Goal: Check status: Check status

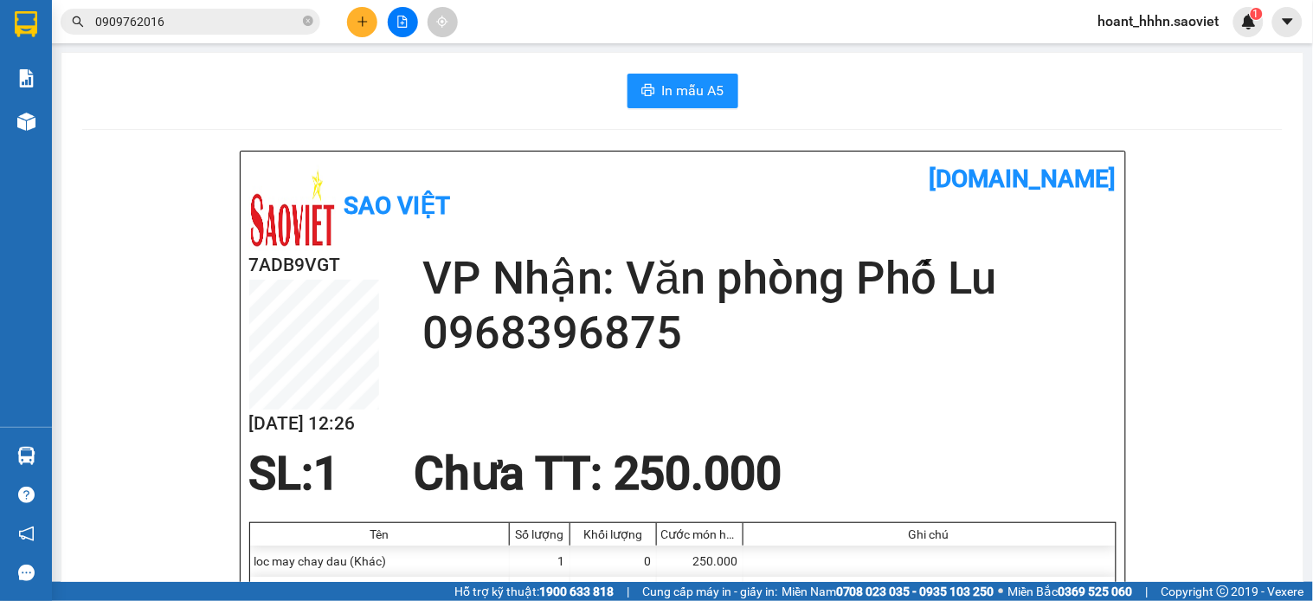
click at [1145, 48] on main "In mẫu A5 Sao Việt [DOMAIN_NAME] 7ADB9VGT [DATE] 12:26 VP Nhận: Văn phòng Phố L…" at bounding box center [656, 291] width 1313 height 582
click at [1134, 13] on span "hoant_hhhn.saoviet" at bounding box center [1159, 21] width 149 height 22
click at [1124, 59] on span "Đăng xuất" at bounding box center [1168, 53] width 112 height 19
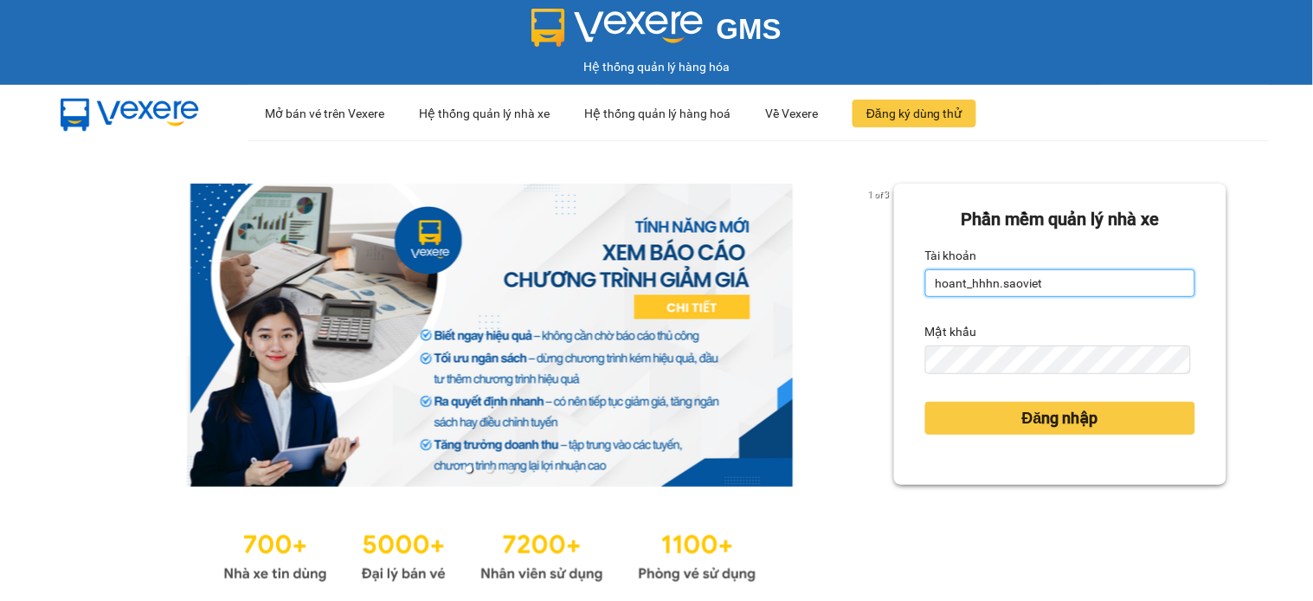
click at [1033, 289] on input "hoant_hhhn.saoviet" at bounding box center [1061, 283] width 270 height 28
type input "anhttk_hhhn.saoviet"
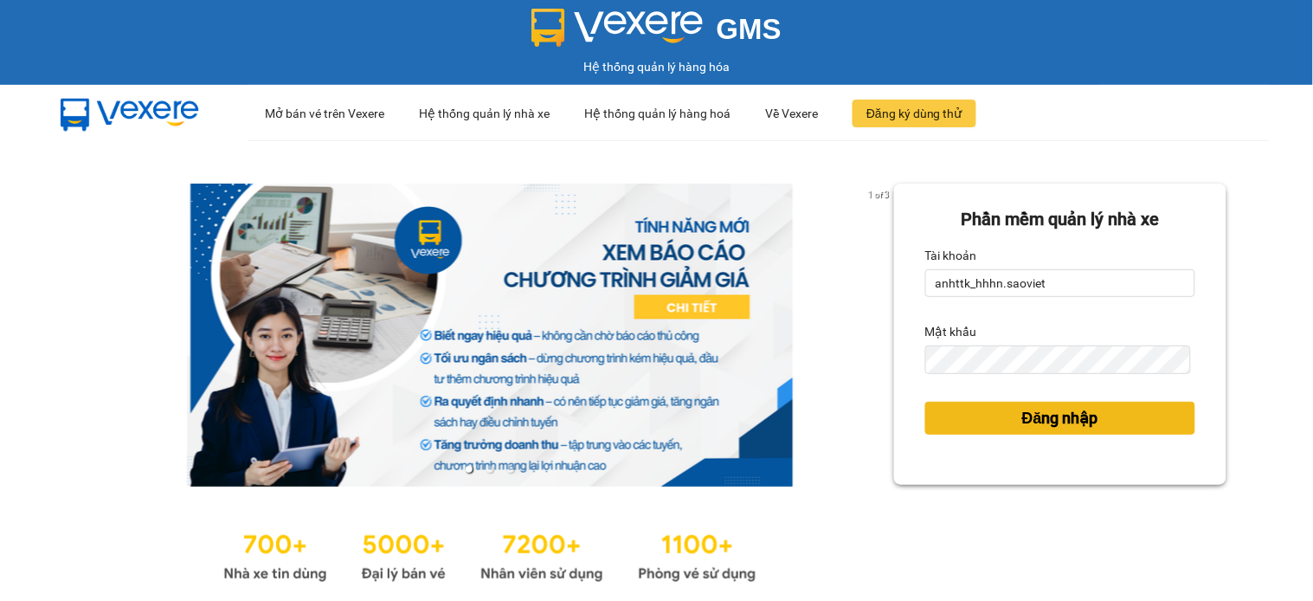
click at [999, 411] on button "Đăng nhập" at bounding box center [1061, 418] width 270 height 33
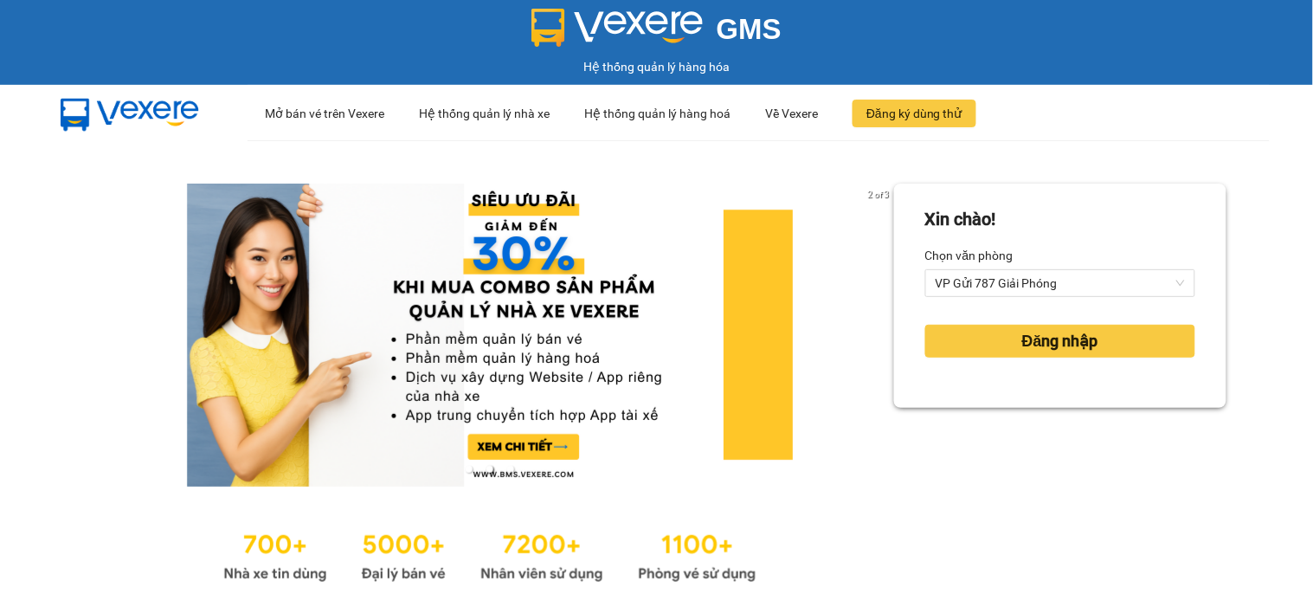
drag, startPoint x: 975, startPoint y: 390, endPoint x: 959, endPoint y: 243, distance: 148.0
click at [978, 383] on div "Xin chào! Chọn văn phòng VP Gửi 787 Giải Phóng Đăng nhập" at bounding box center [1060, 296] width 332 height 224
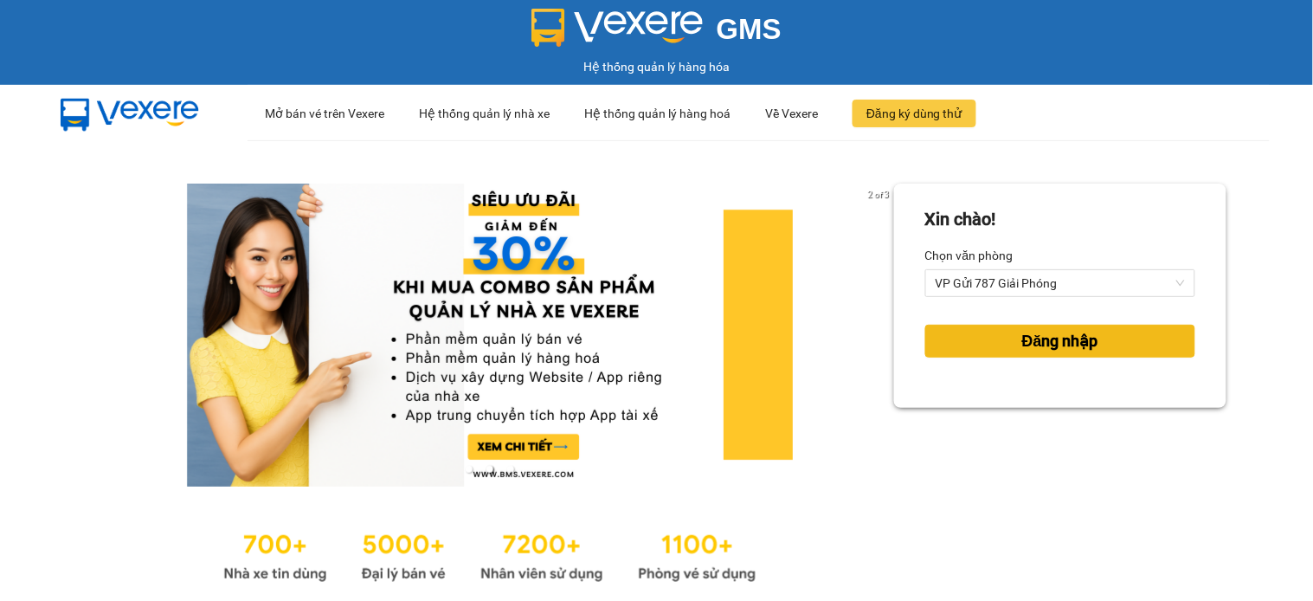
click at [984, 346] on button "Đăng nhập" at bounding box center [1061, 341] width 270 height 33
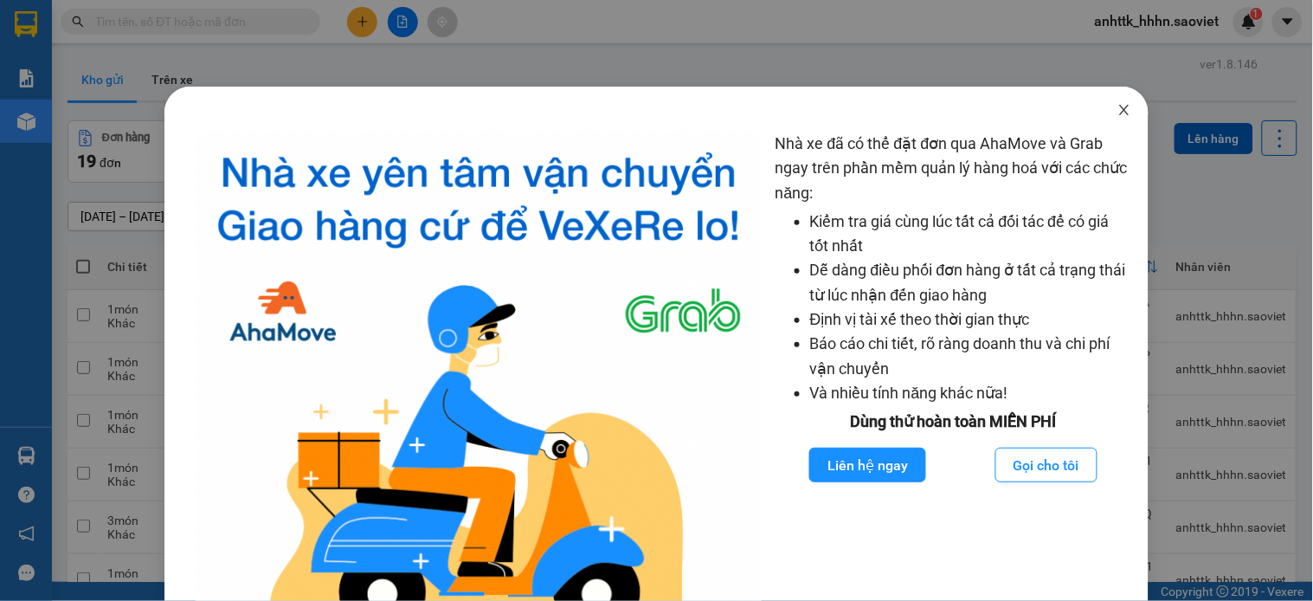
click at [1118, 111] on icon "close" at bounding box center [1125, 110] width 14 height 14
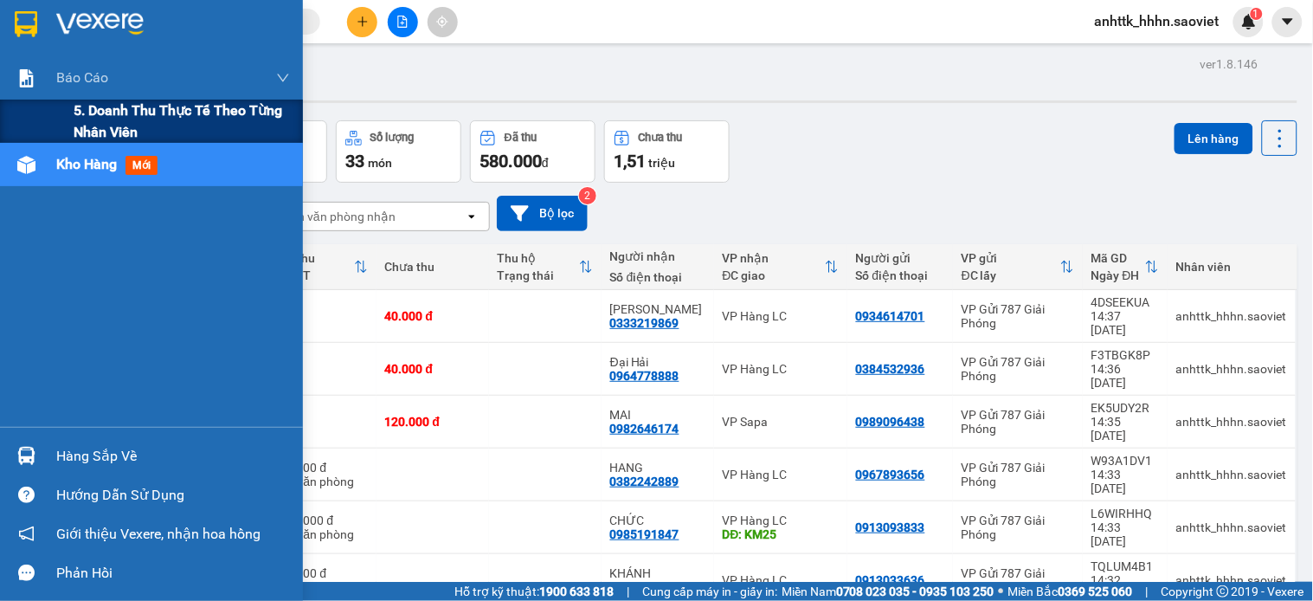
click at [193, 141] on span "5. Doanh thu thực tế theo từng nhân viên" at bounding box center [182, 121] width 216 height 43
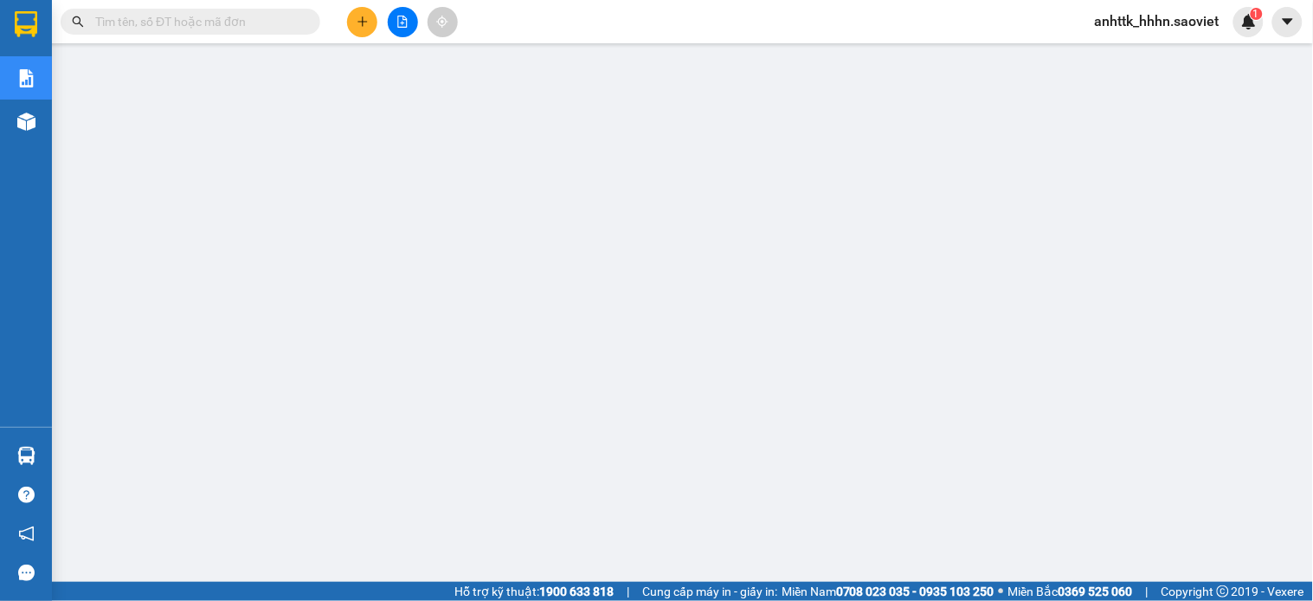
click at [199, 32] on span at bounding box center [191, 22] width 260 height 26
click at [197, 28] on input "text" at bounding box center [197, 21] width 204 height 19
paste input "I6RZM87C"
click at [197, 28] on input "I6RZM87C" at bounding box center [197, 21] width 204 height 19
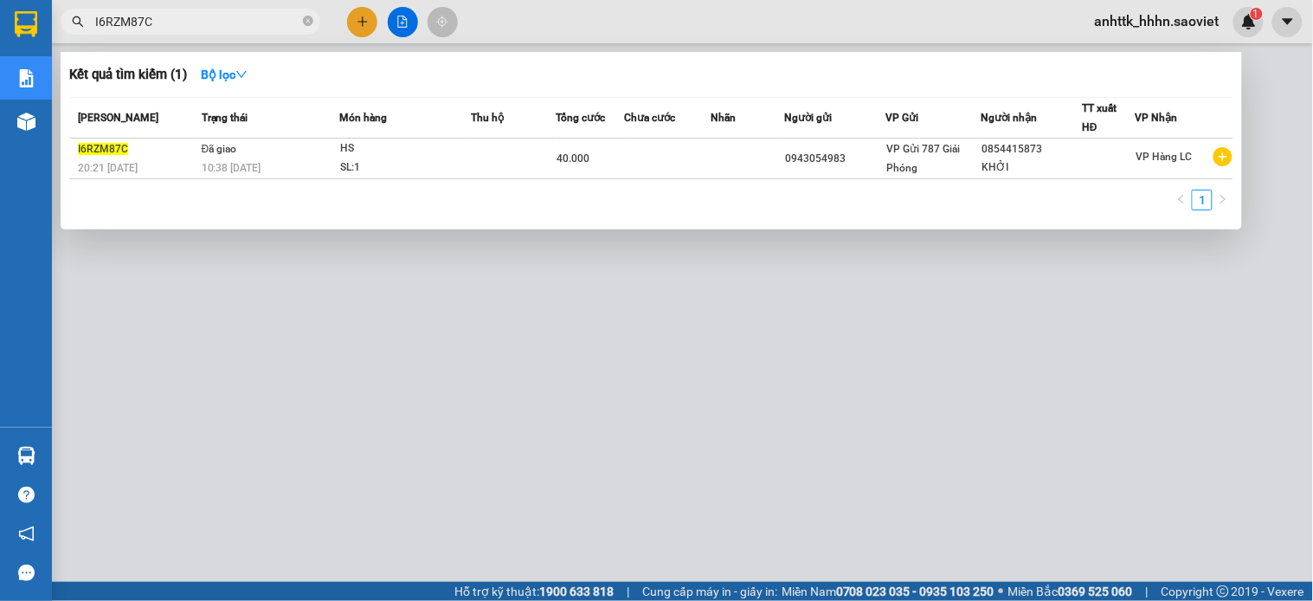
click at [309, 339] on div at bounding box center [656, 300] width 1313 height 601
click at [261, 21] on input "I6RZM87C" at bounding box center [197, 21] width 204 height 19
click at [261, 19] on input "I6RZM87C" at bounding box center [197, 21] width 204 height 19
paste input "J81LYJMN"
click at [618, 369] on div at bounding box center [656, 300] width 1313 height 601
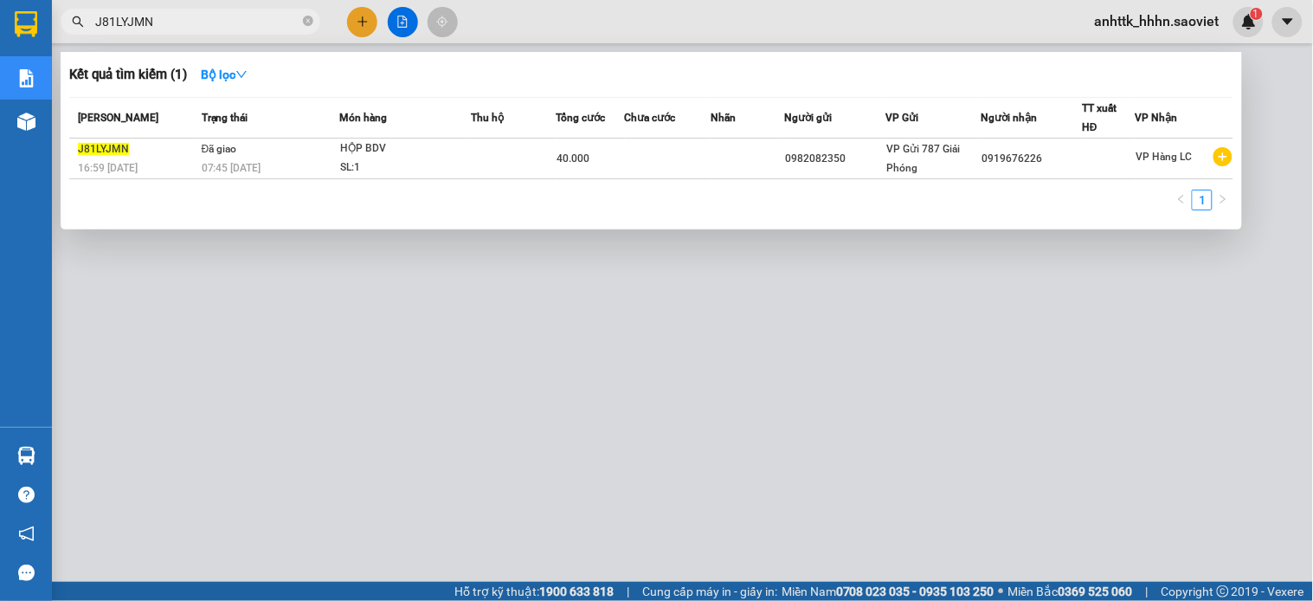
click at [236, 16] on input "J81LYJMN" at bounding box center [197, 21] width 204 height 19
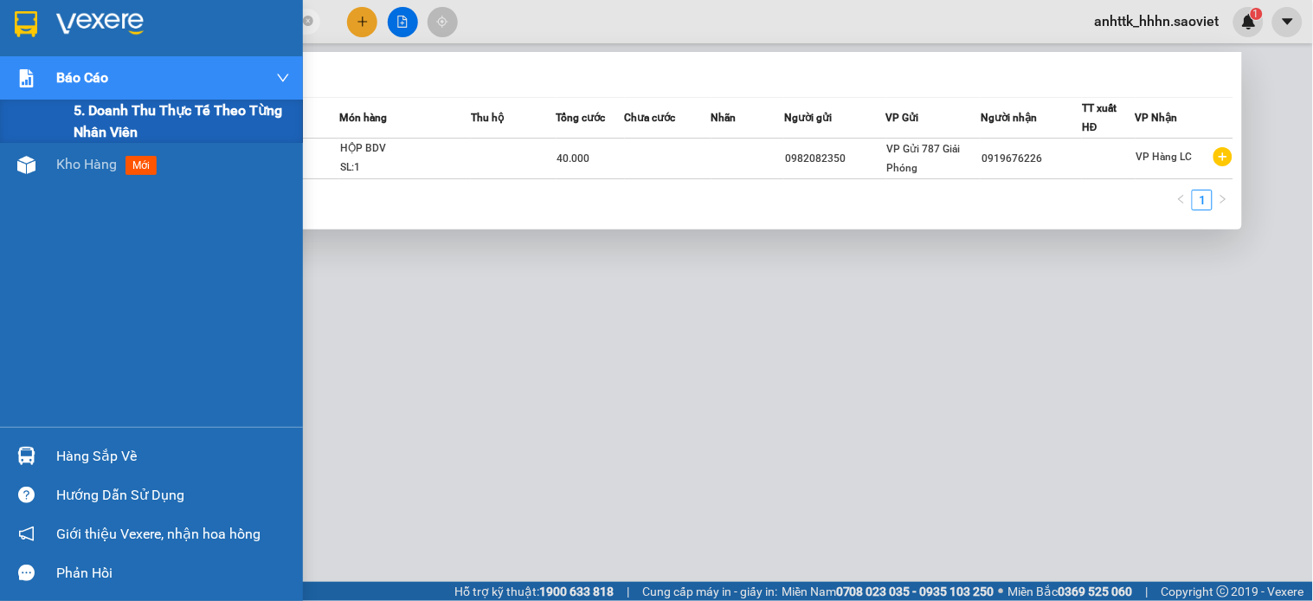
paste input "F1623XF"
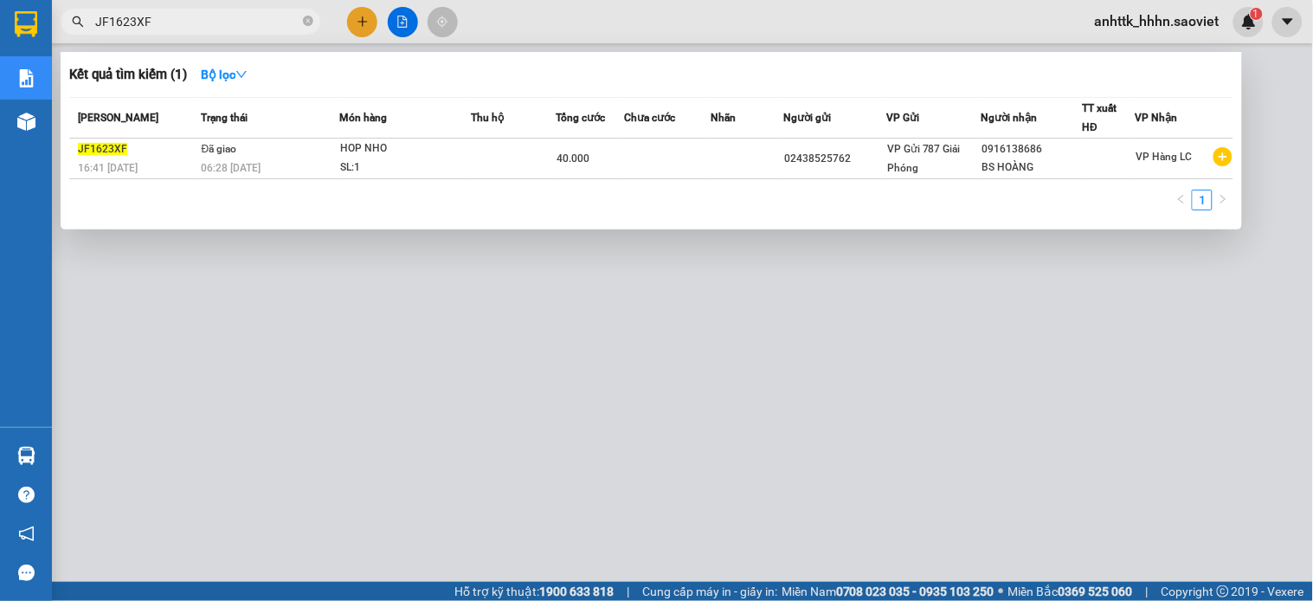
click at [496, 417] on div at bounding box center [656, 300] width 1313 height 601
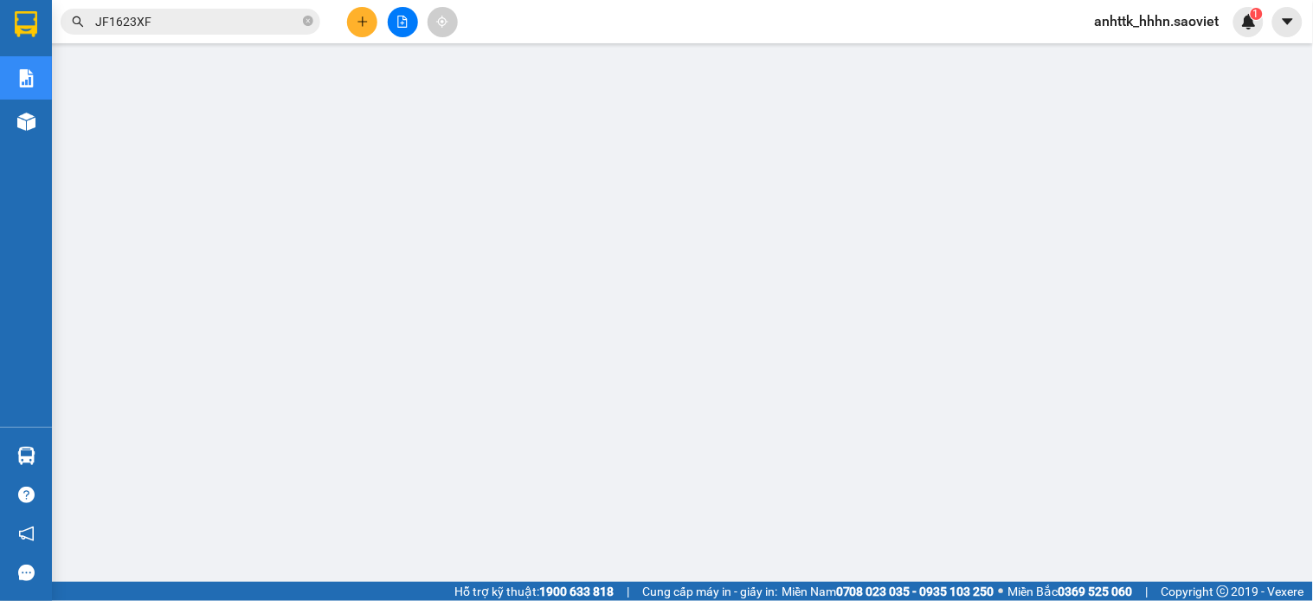
click at [177, 11] on div "Kết quả tìm kiếm ( 1 ) Bộ lọc Mã ĐH Trạng thái Món hàng Thu hộ Tổng cước Chưa c…" at bounding box center [656, 21] width 1313 height 43
click at [177, 23] on input "JF1623XF" at bounding box center [197, 21] width 204 height 19
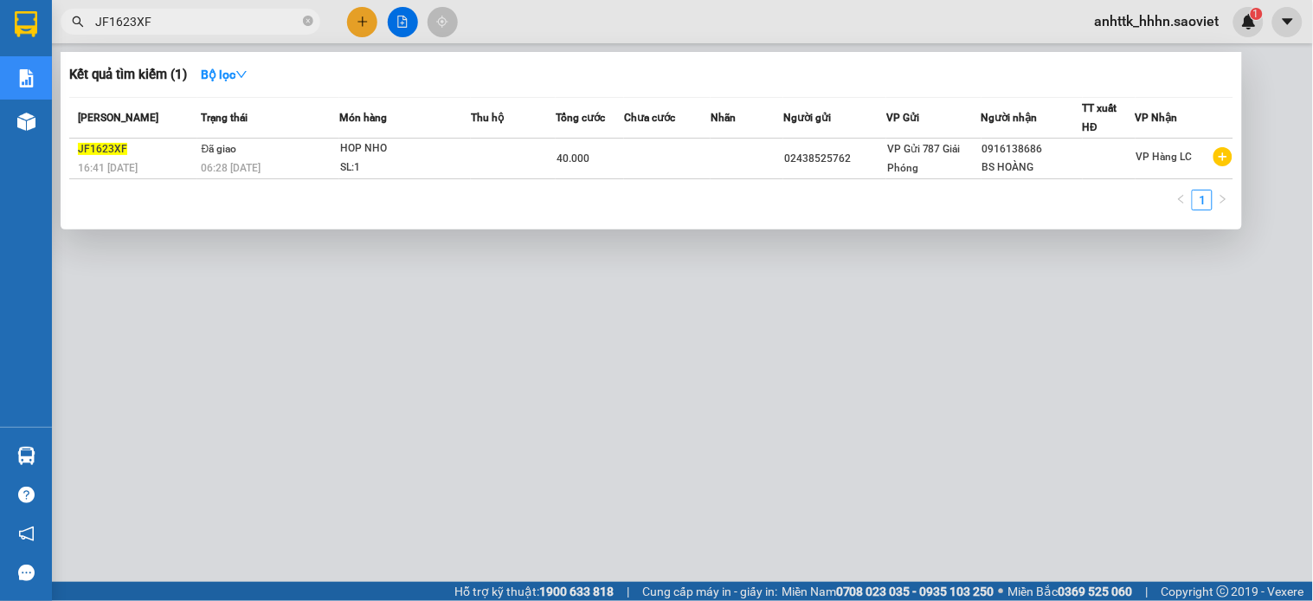
click at [177, 23] on input "JF1623XF" at bounding box center [197, 21] width 204 height 19
paste input "MCNAF1R2"
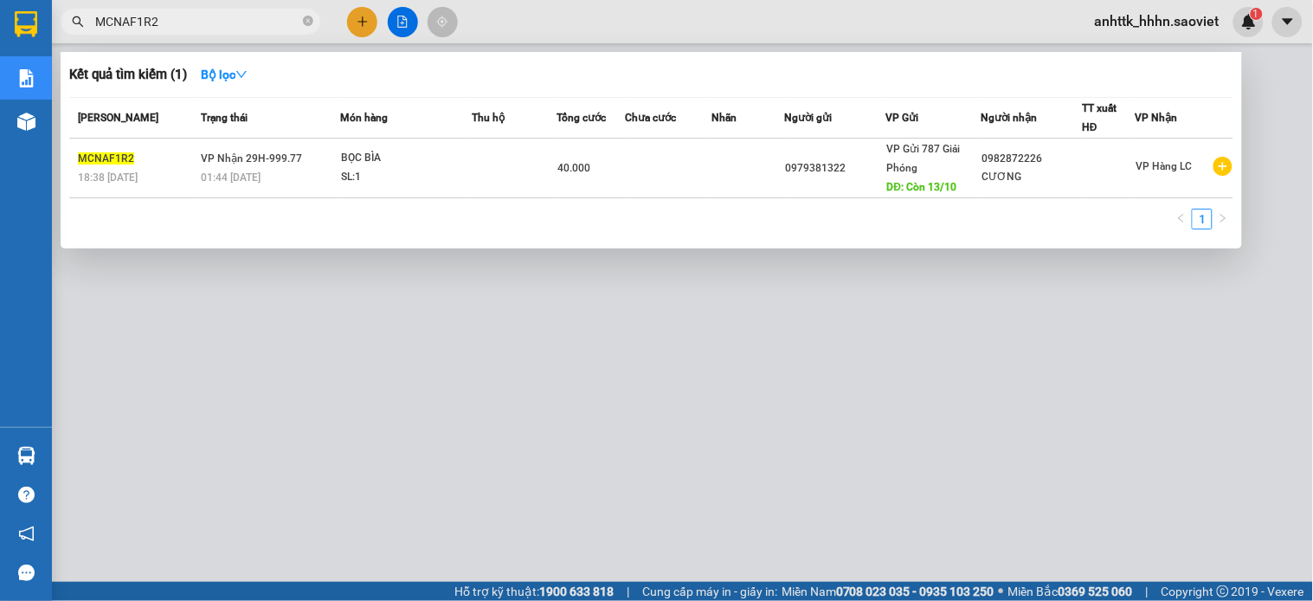
click at [782, 358] on div at bounding box center [656, 300] width 1313 height 601
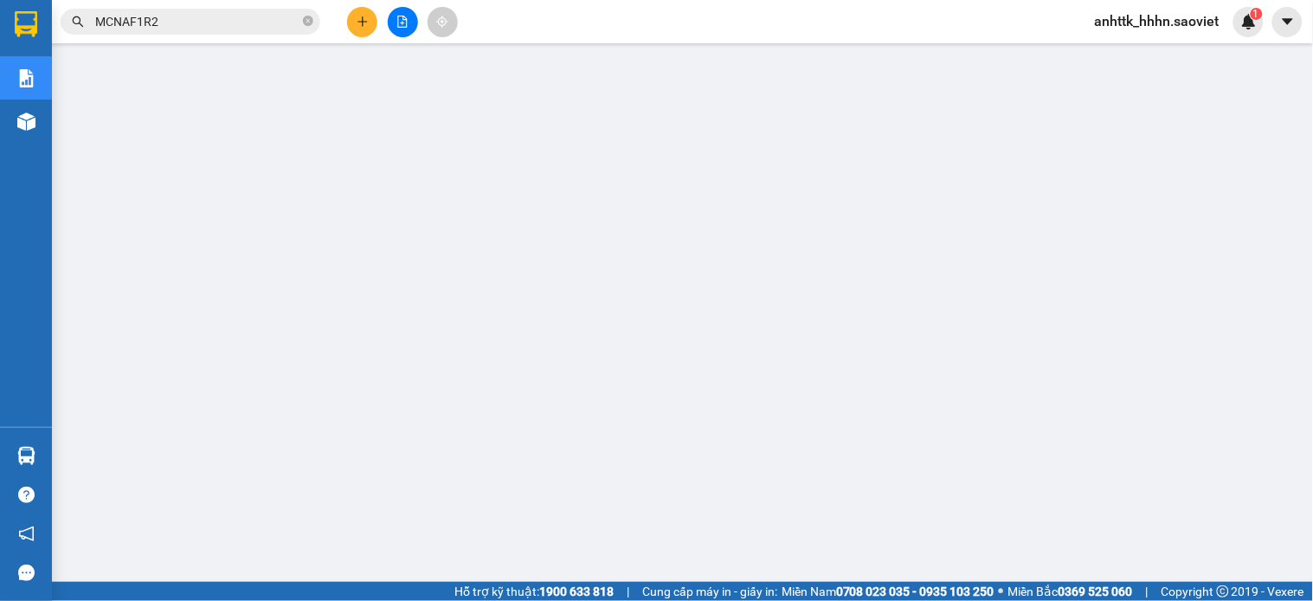
click at [204, 7] on div "Kết quả tìm kiếm ( 1 ) Bộ lọc Mã ĐH Trạng thái Món hàng Thu hộ Tổng cước Chưa c…" at bounding box center [169, 22] width 338 height 30
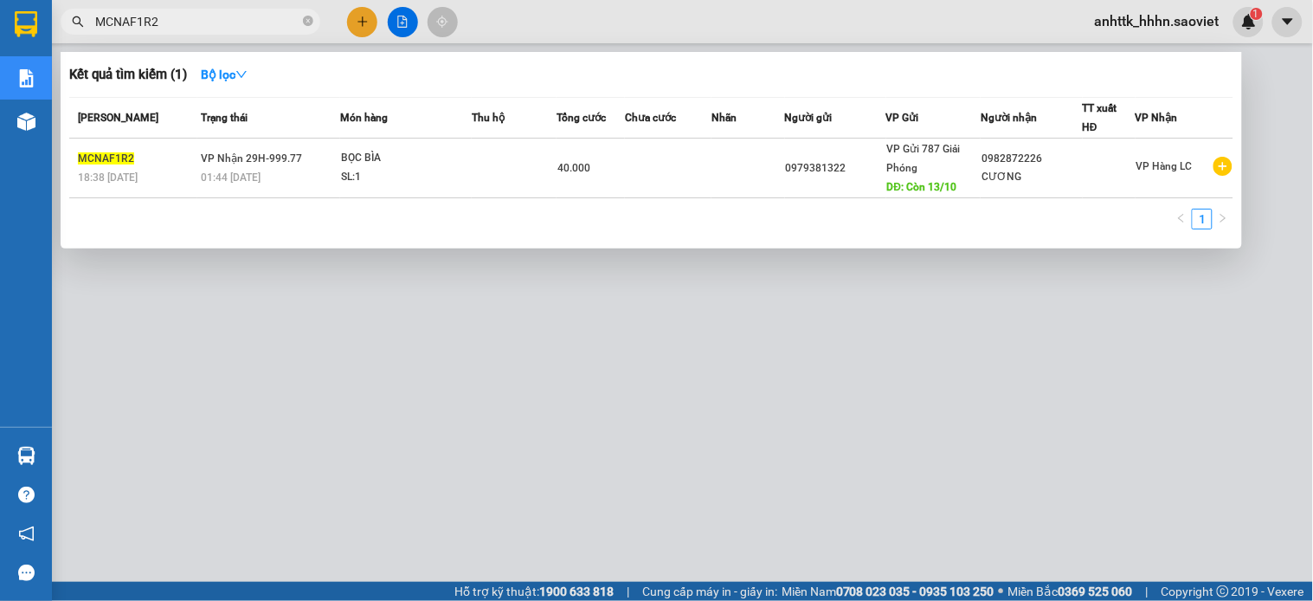
paste input "QE3A7JQL"
click at [202, 13] on input "MCNAF1R2" at bounding box center [197, 21] width 204 height 19
click at [202, 13] on input "MCNAF1R2QE3A7JQL" at bounding box center [197, 21] width 204 height 19
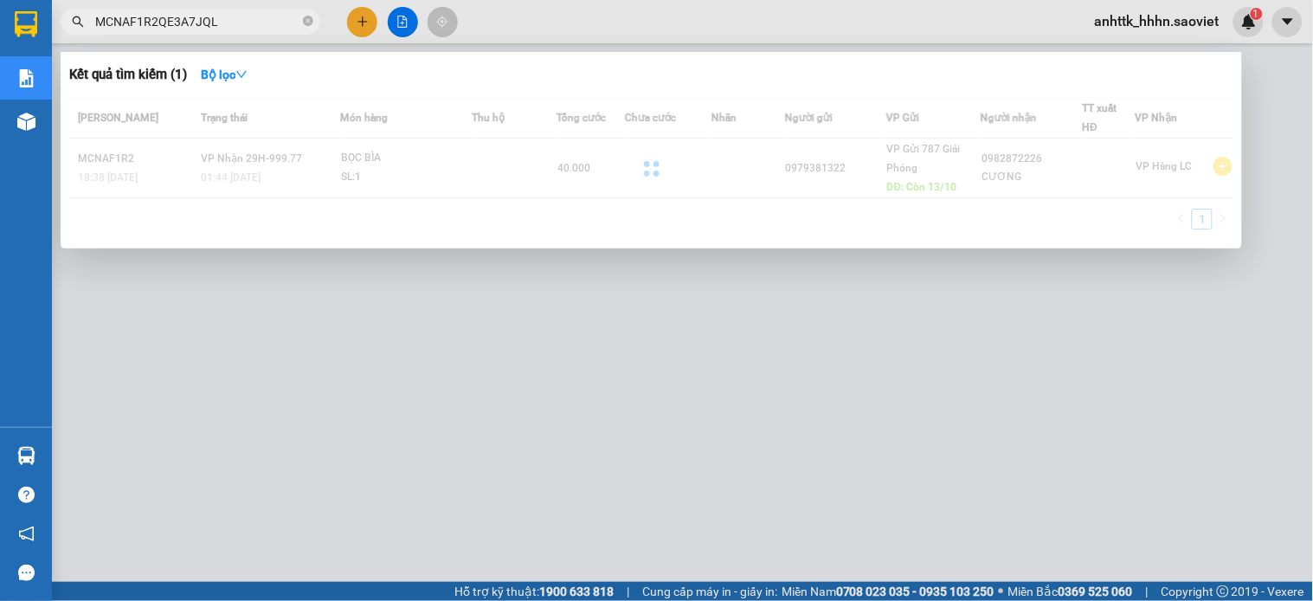
click at [202, 13] on input "MCNAF1R2QE3A7JQL" at bounding box center [197, 21] width 204 height 19
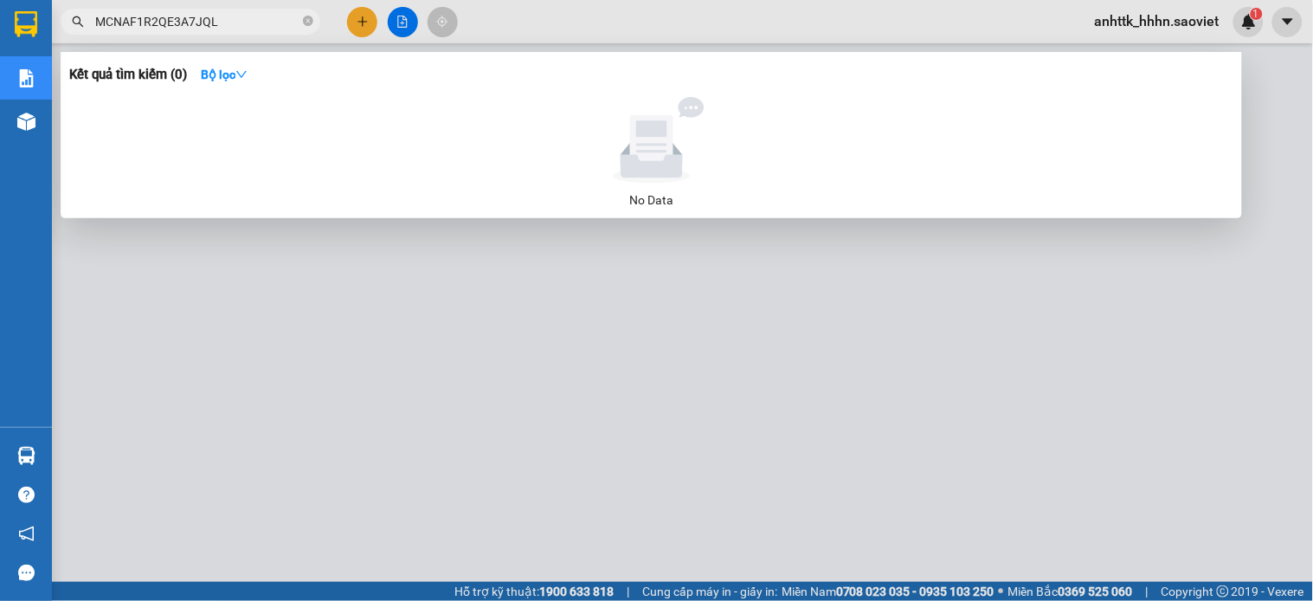
paste input "text"
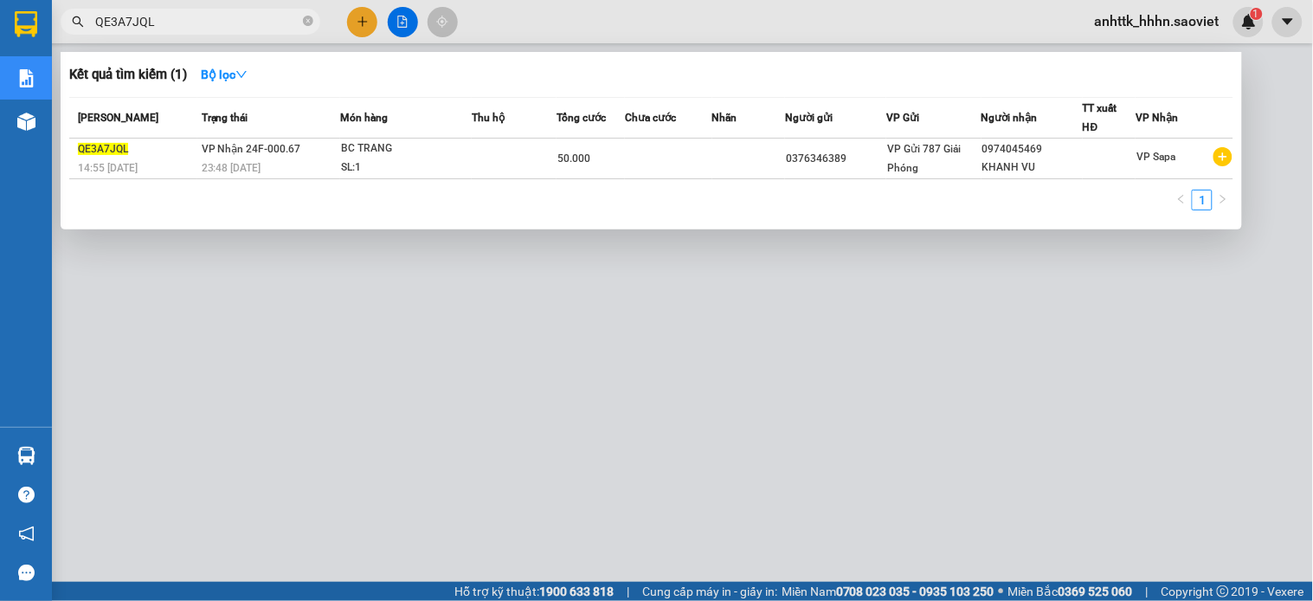
click at [286, 393] on div at bounding box center [656, 300] width 1313 height 601
click at [184, 19] on input "QE3A7JQL" at bounding box center [197, 21] width 204 height 19
paste input "L9CTFYYG"
click at [184, 19] on input "QE3A7JQL" at bounding box center [197, 21] width 204 height 19
click at [845, 307] on div at bounding box center [656, 300] width 1313 height 601
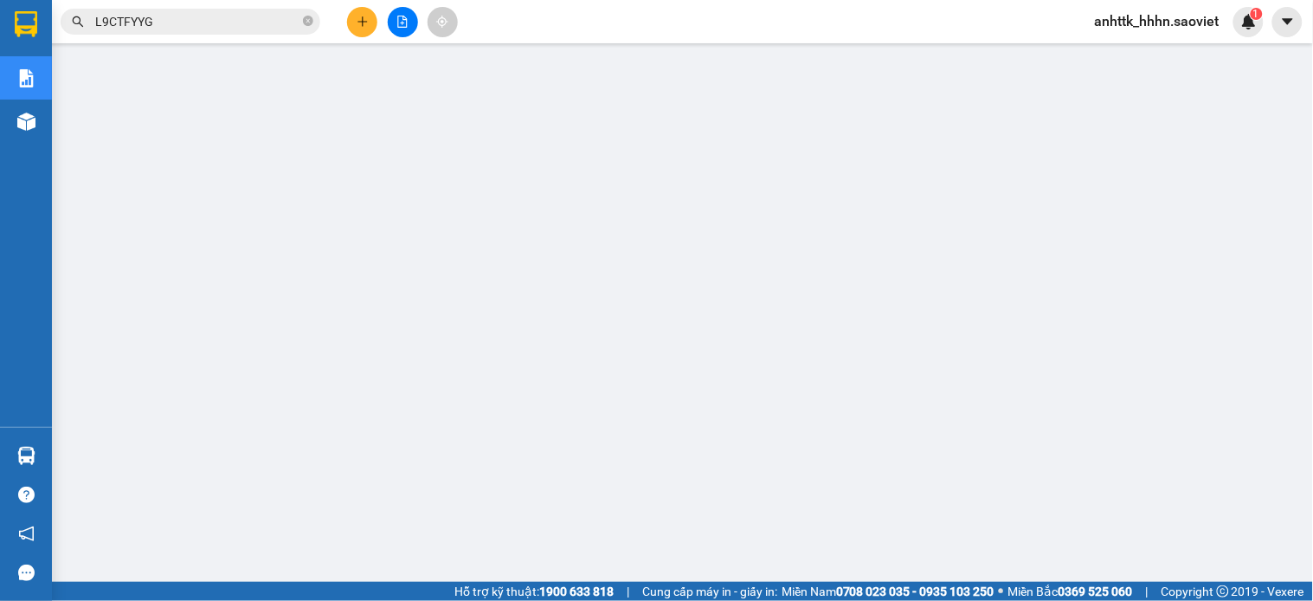
click at [235, 17] on input "L9CTFYYG" at bounding box center [197, 21] width 204 height 19
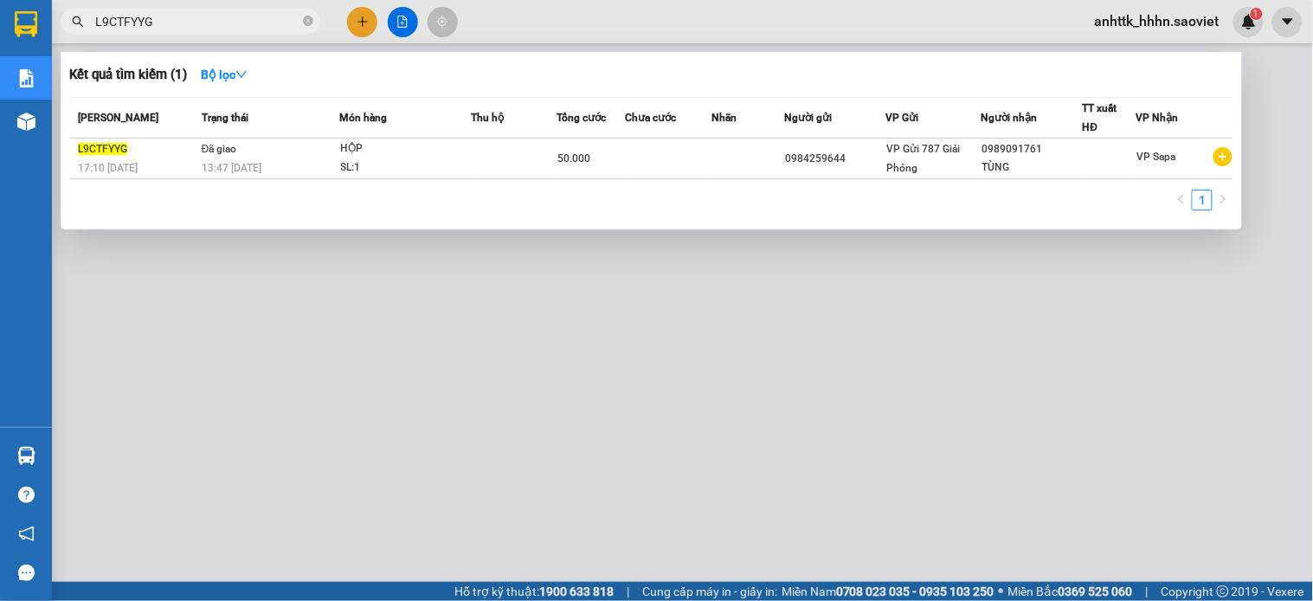
paste input "Q16JZ6X4"
click at [235, 17] on input "Q16JZ6X4" at bounding box center [197, 21] width 204 height 19
click at [508, 356] on div at bounding box center [656, 300] width 1313 height 601
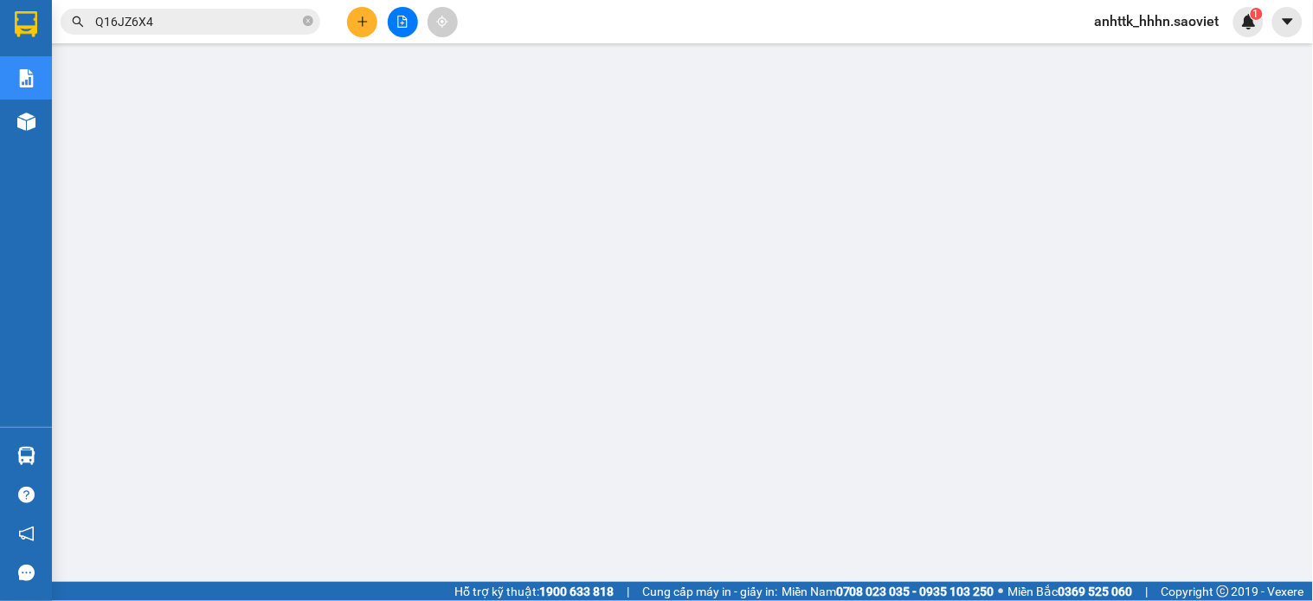
click at [218, 19] on input "Q16JZ6X4" at bounding box center [197, 21] width 204 height 19
paste input "E3PFHU16"
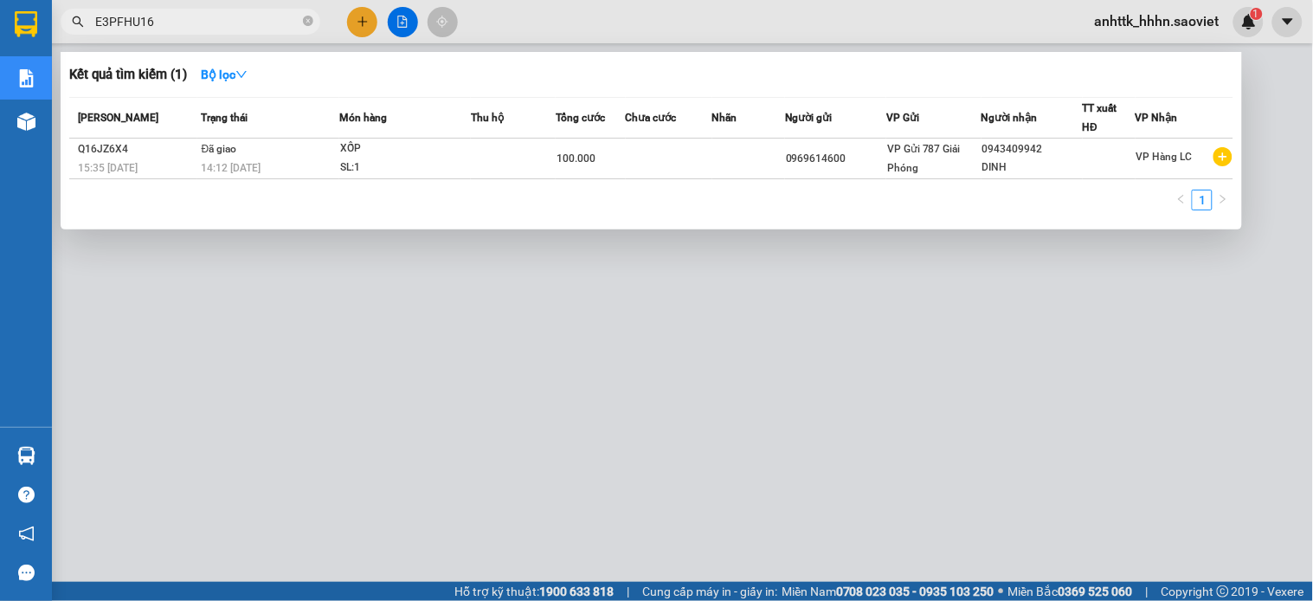
click at [218, 19] on input "E3PFHU16" at bounding box center [197, 21] width 204 height 19
click at [819, 408] on div at bounding box center [656, 300] width 1313 height 601
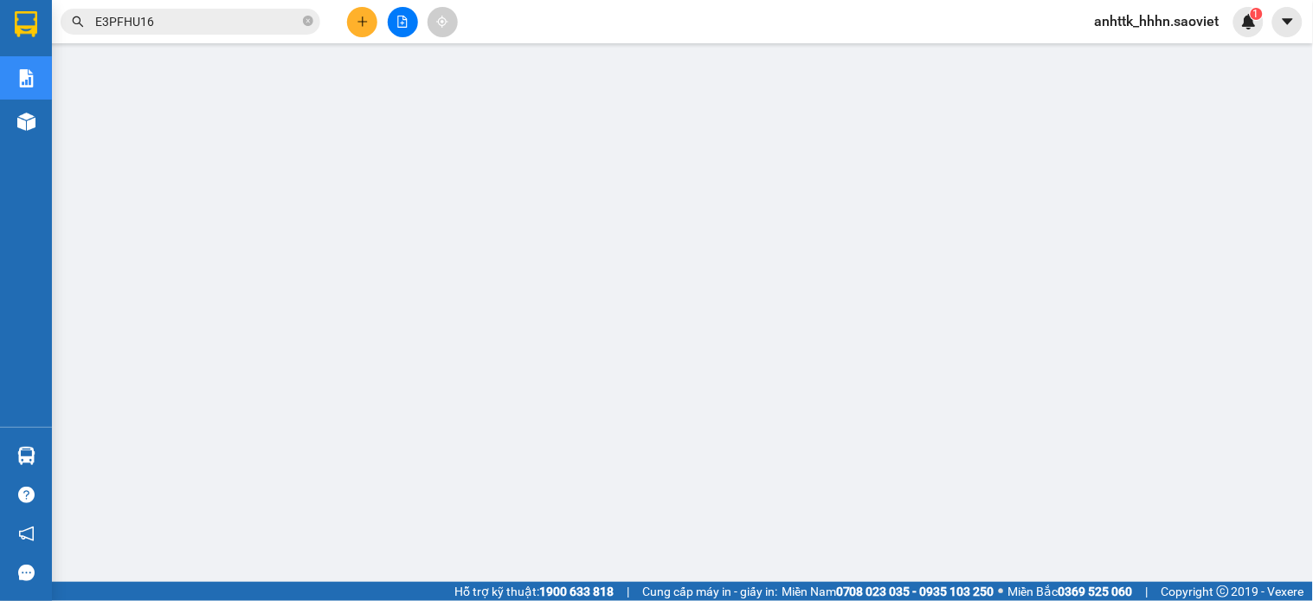
click at [213, 28] on input "E3PFHU16" at bounding box center [197, 21] width 204 height 19
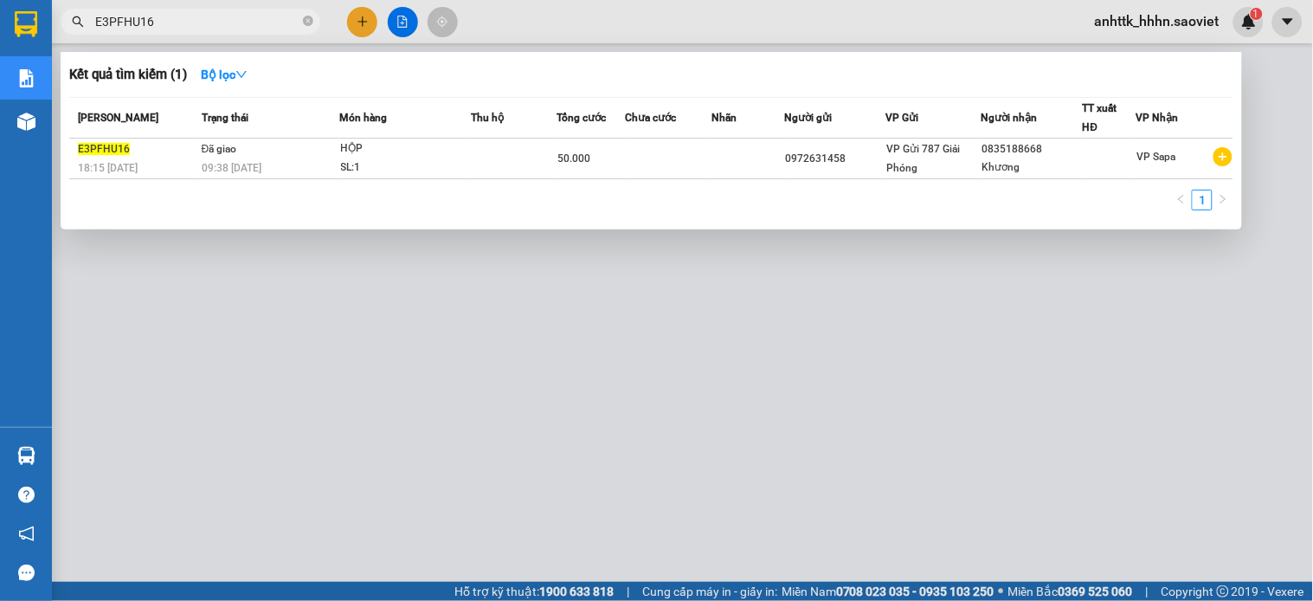
paste input "DDKHYLWK"
click at [213, 28] on input "DDKHYLWK" at bounding box center [197, 21] width 204 height 19
click at [557, 343] on div at bounding box center [656, 300] width 1313 height 601
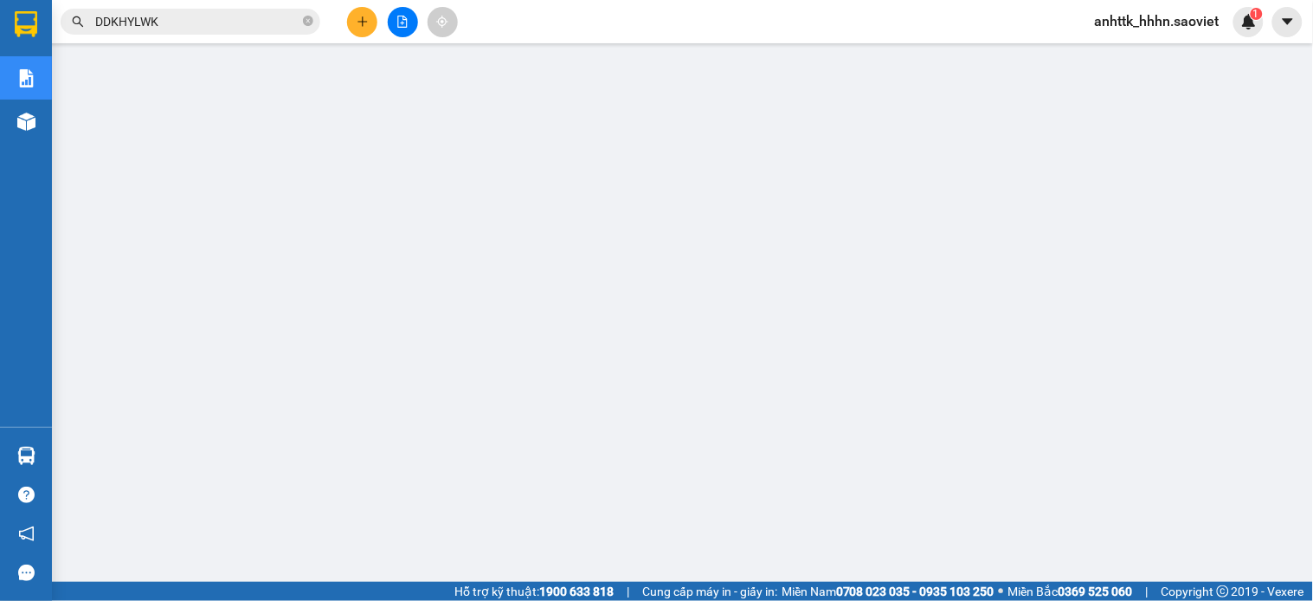
click at [242, 3] on div "Kết quả tìm kiếm ( 1 ) Bộ lọc Mã ĐH Trạng thái Món hàng Thu hộ Tổng cước Chưa c…" at bounding box center [656, 21] width 1313 height 43
click at [225, 18] on input "DDKHYLWK" at bounding box center [197, 21] width 204 height 19
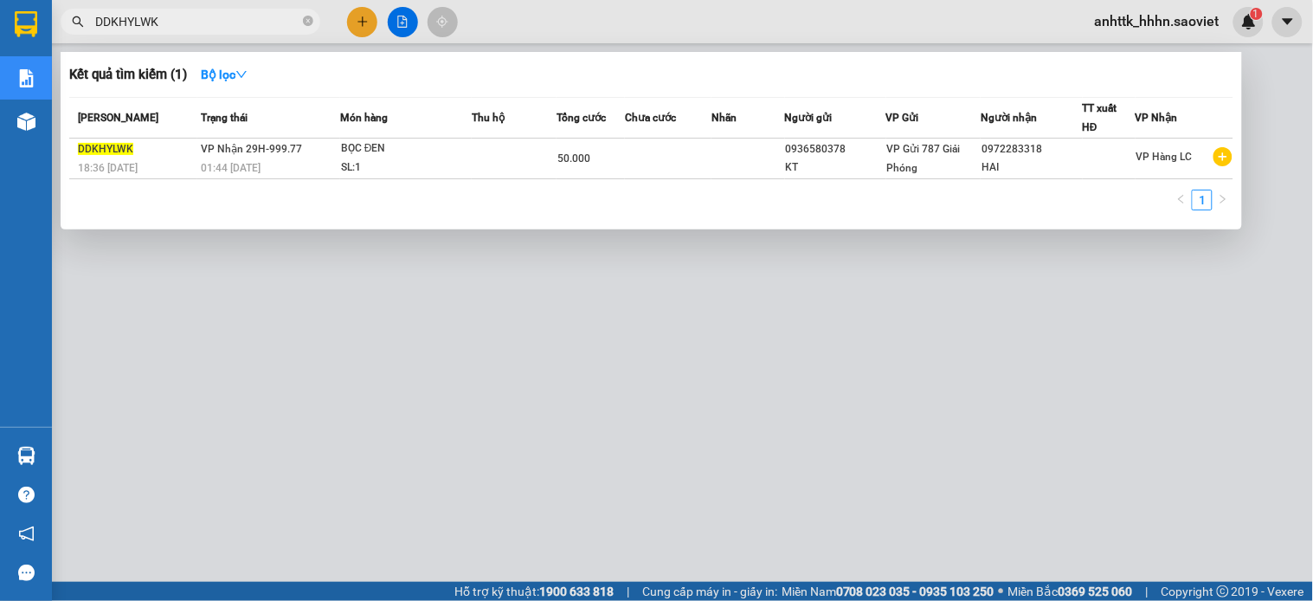
paste input "1WKA9FJM"
click at [225, 18] on input "1WKA9FJM" at bounding box center [197, 21] width 204 height 19
click at [515, 379] on div at bounding box center [656, 300] width 1313 height 601
click at [239, 29] on input "1WKA9FJM" at bounding box center [197, 21] width 204 height 19
click at [240, 28] on input "1WKA9FJM" at bounding box center [197, 21] width 204 height 19
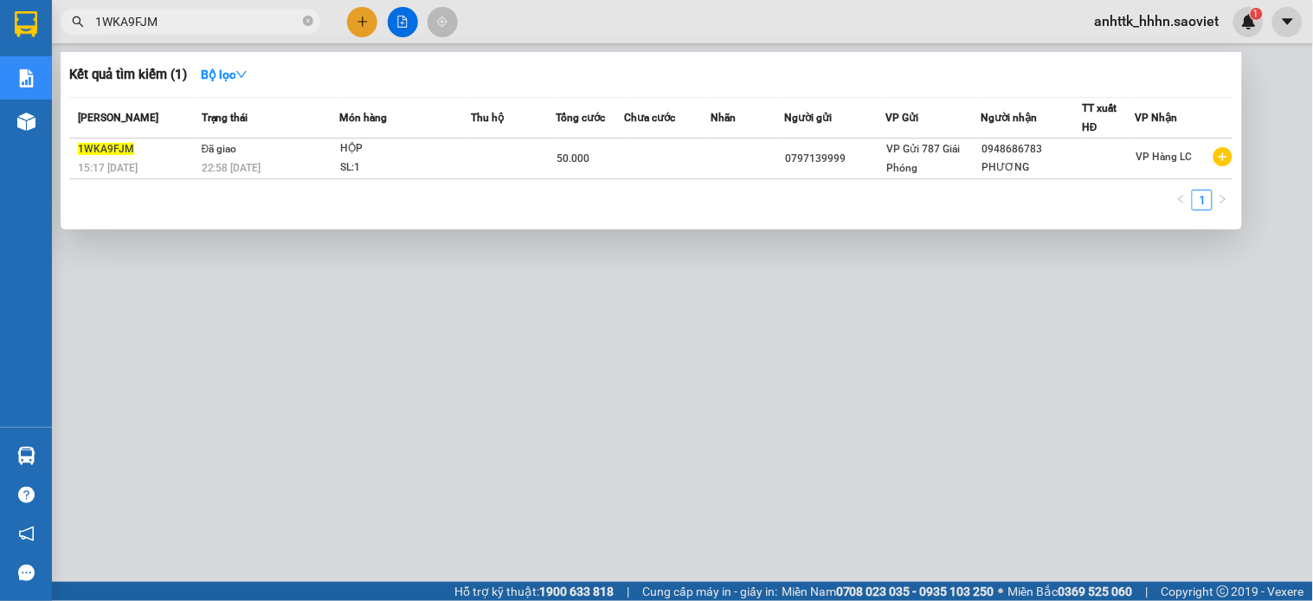
click at [240, 28] on input "1WKA9FJM" at bounding box center [197, 21] width 204 height 19
click at [255, 3] on div at bounding box center [656, 300] width 1313 height 601
drag, startPoint x: 255, startPoint y: 3, endPoint x: 227, endPoint y: 19, distance: 32.5
click at [247, 13] on div "Kết quả tìm kiếm ( 1 ) Bộ lọc Mã ĐH Trạng thái Món hàng Thu hộ Tổng cước Chưa c…" at bounding box center [656, 21] width 1313 height 43
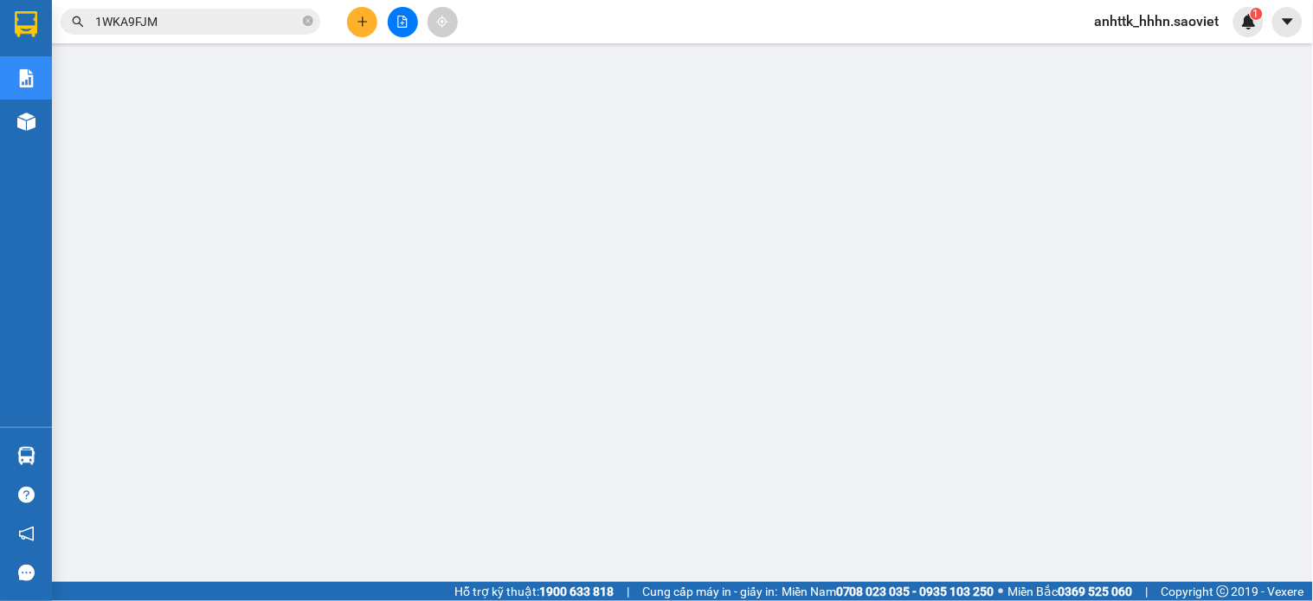
click at [226, 19] on input "1WKA9FJM" at bounding box center [197, 21] width 204 height 19
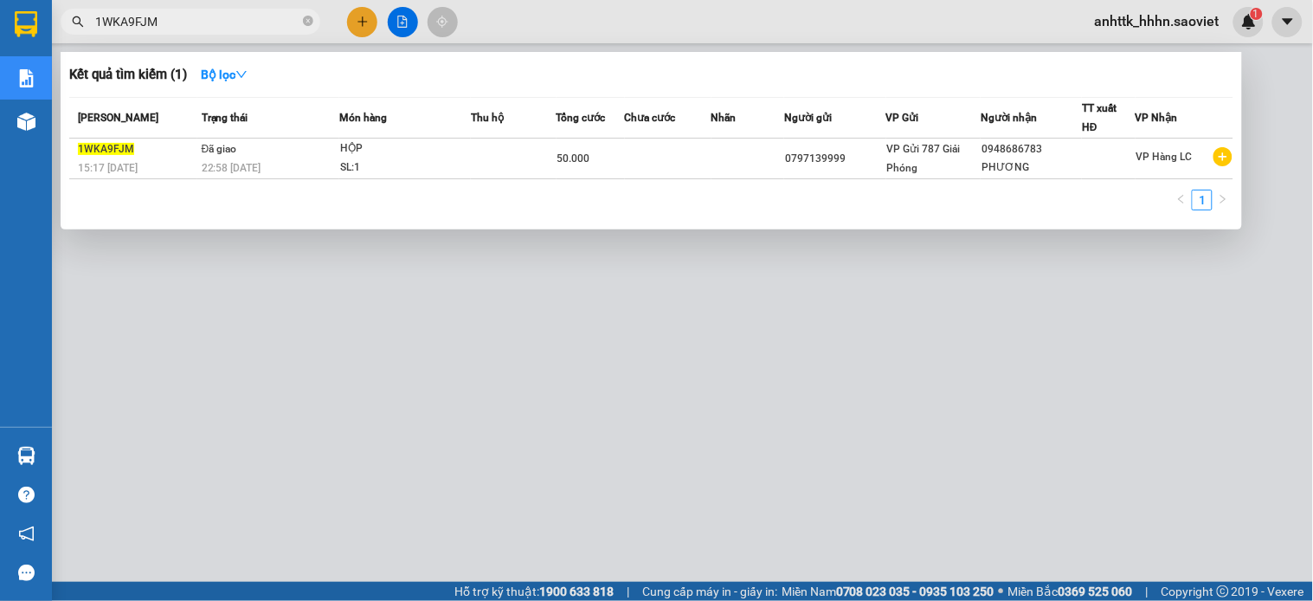
click at [226, 19] on input "1WKA9FJM" at bounding box center [197, 21] width 204 height 19
paste input "2EKSDHA"
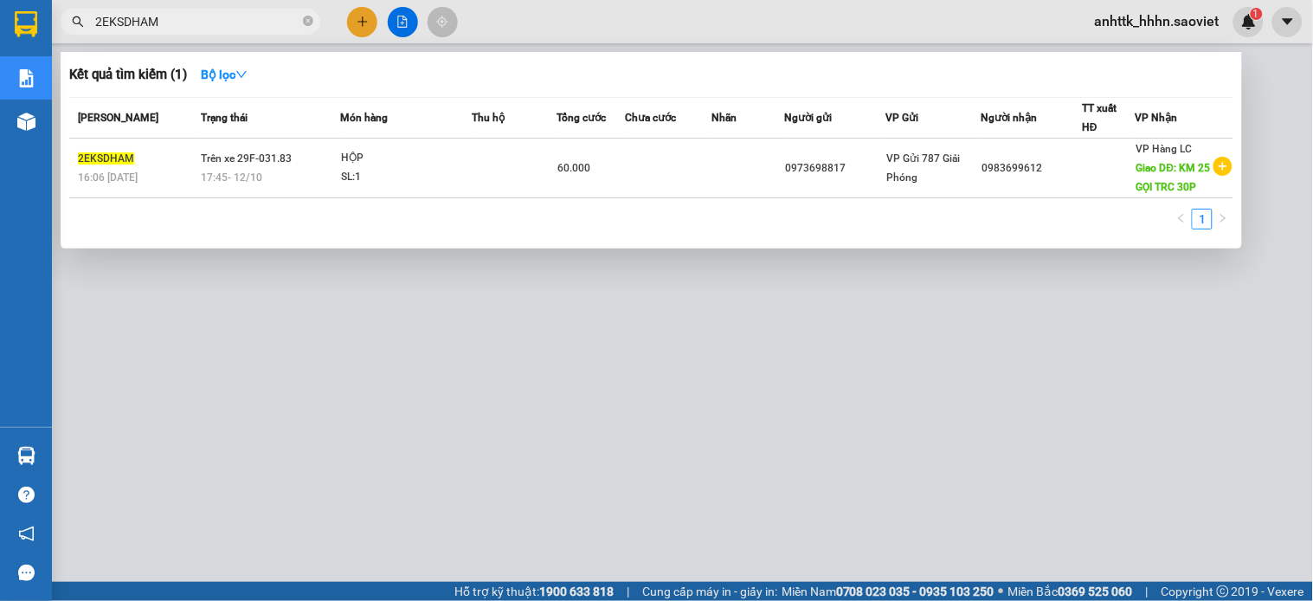
click at [474, 365] on div at bounding box center [656, 300] width 1313 height 601
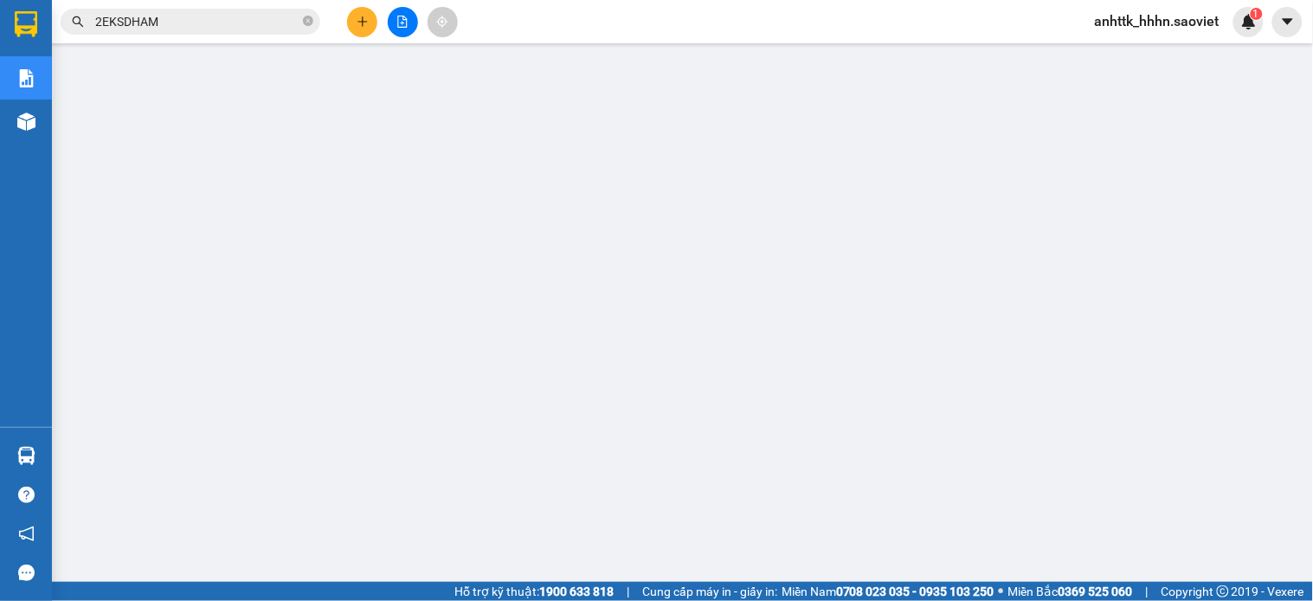
click at [202, 23] on input "2EKSDHAM" at bounding box center [197, 21] width 204 height 19
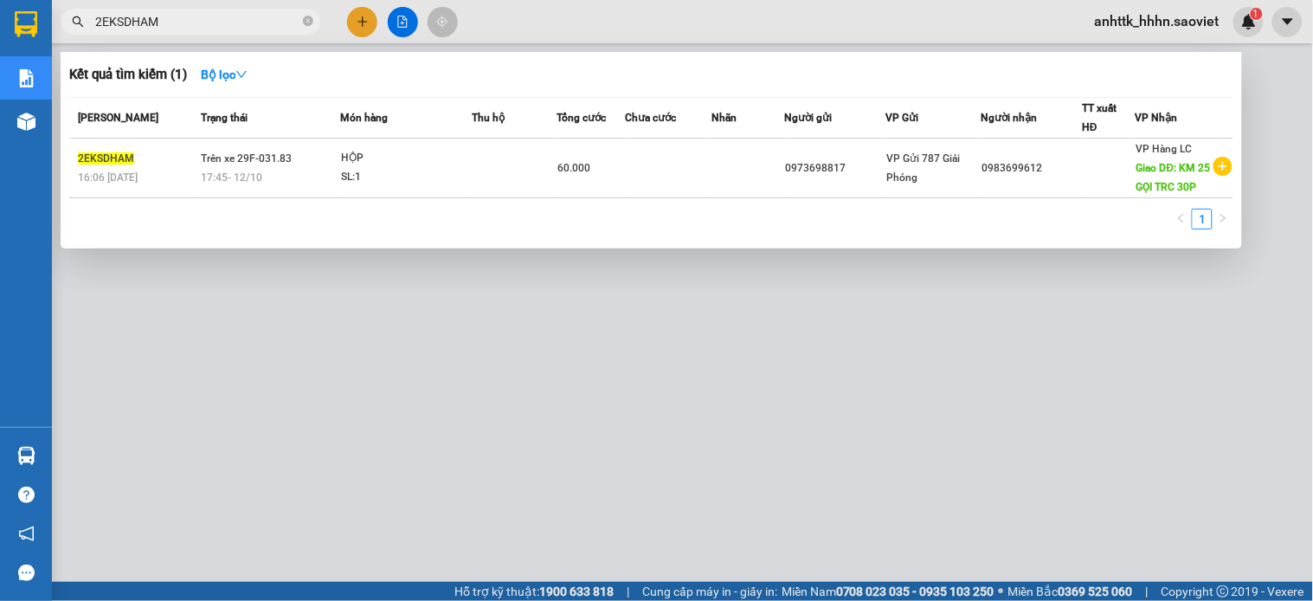
click at [202, 23] on input "2EKSDHAM" at bounding box center [197, 21] width 204 height 19
paste input "5LAQ4ADT"
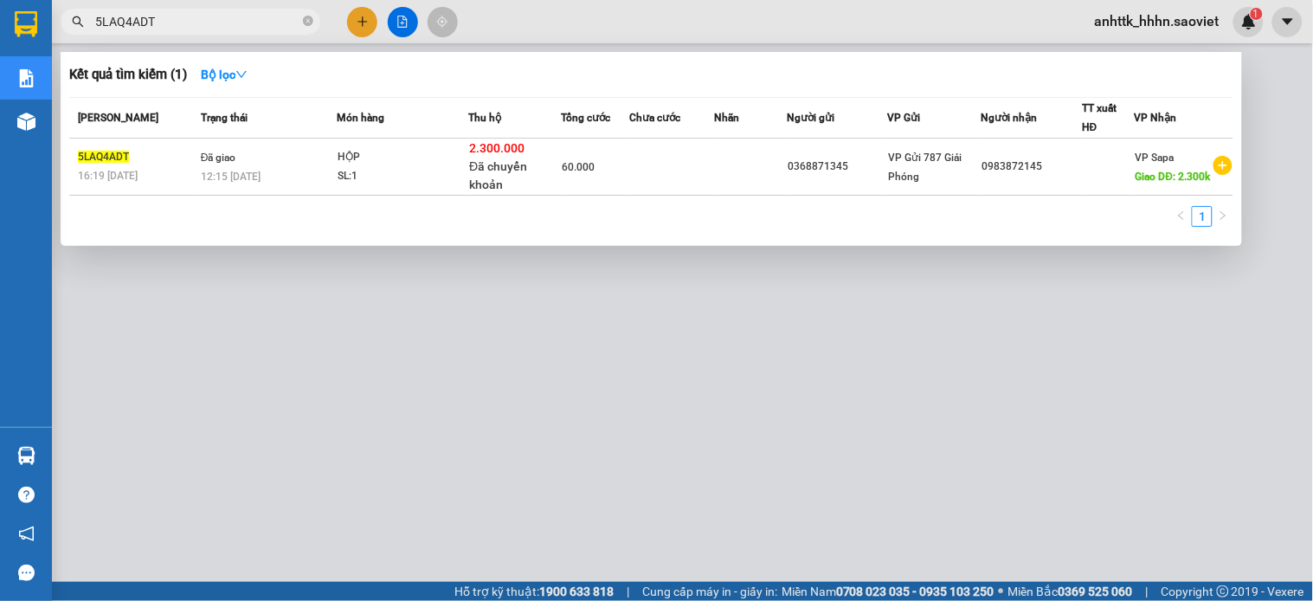
click at [443, 338] on div at bounding box center [656, 300] width 1313 height 601
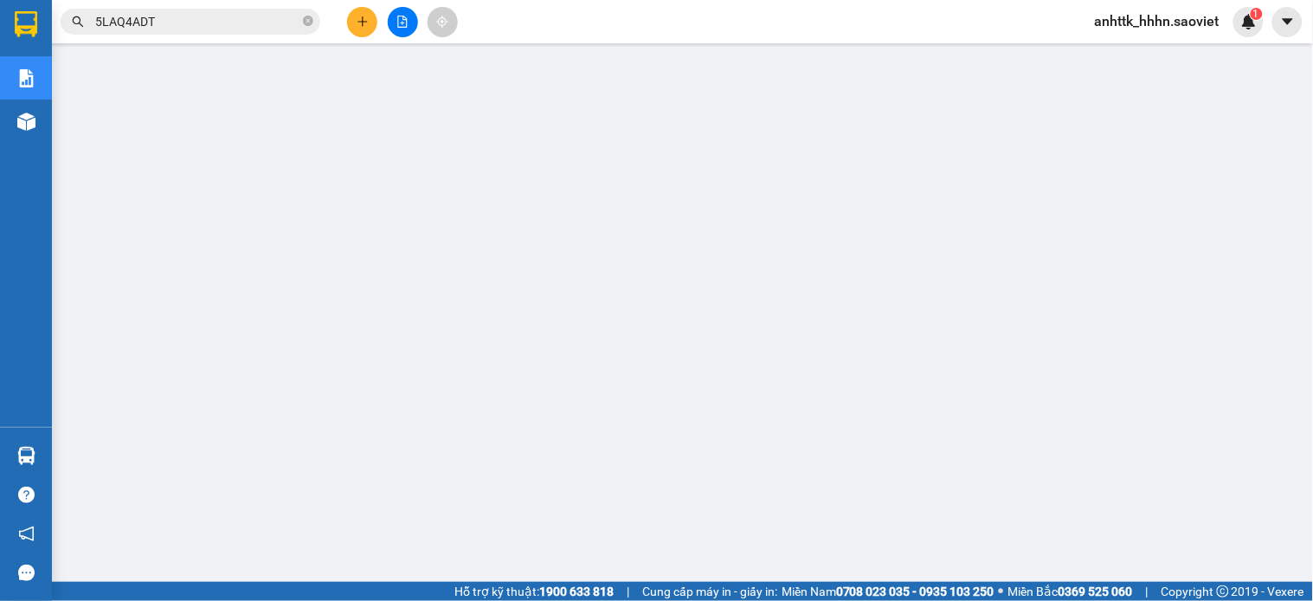
click at [185, 16] on input "5LAQ4ADT" at bounding box center [197, 21] width 204 height 19
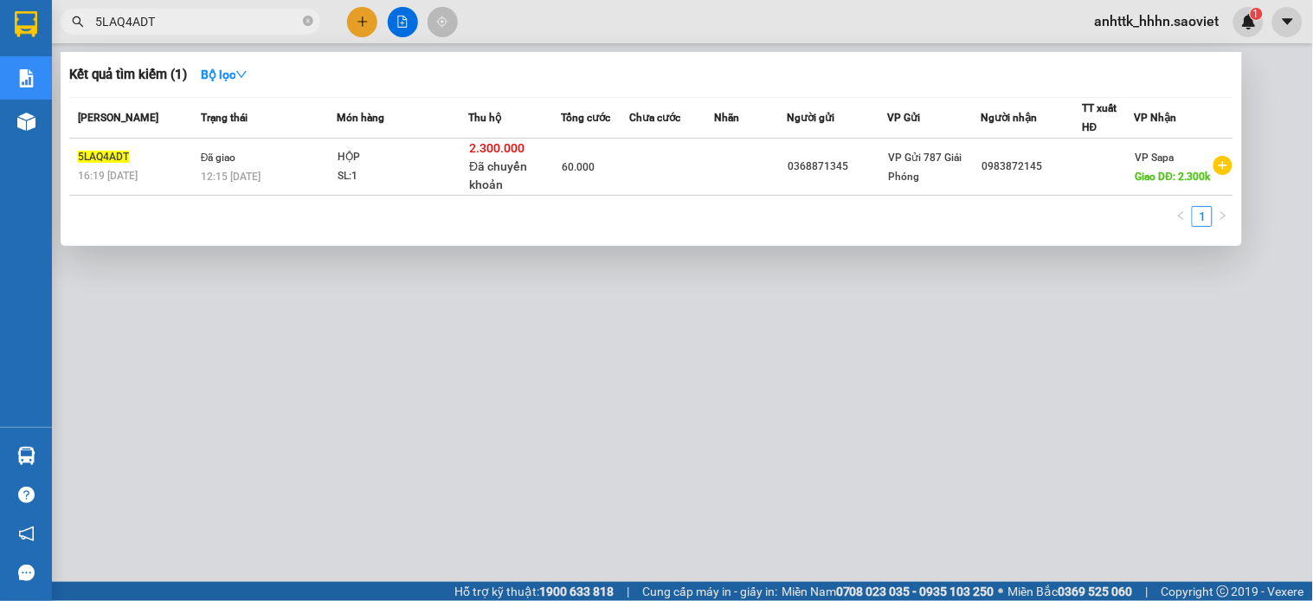
paste input "2EKSDHAM"
click at [185, 16] on input "5LAQ4ADT" at bounding box center [197, 21] width 204 height 19
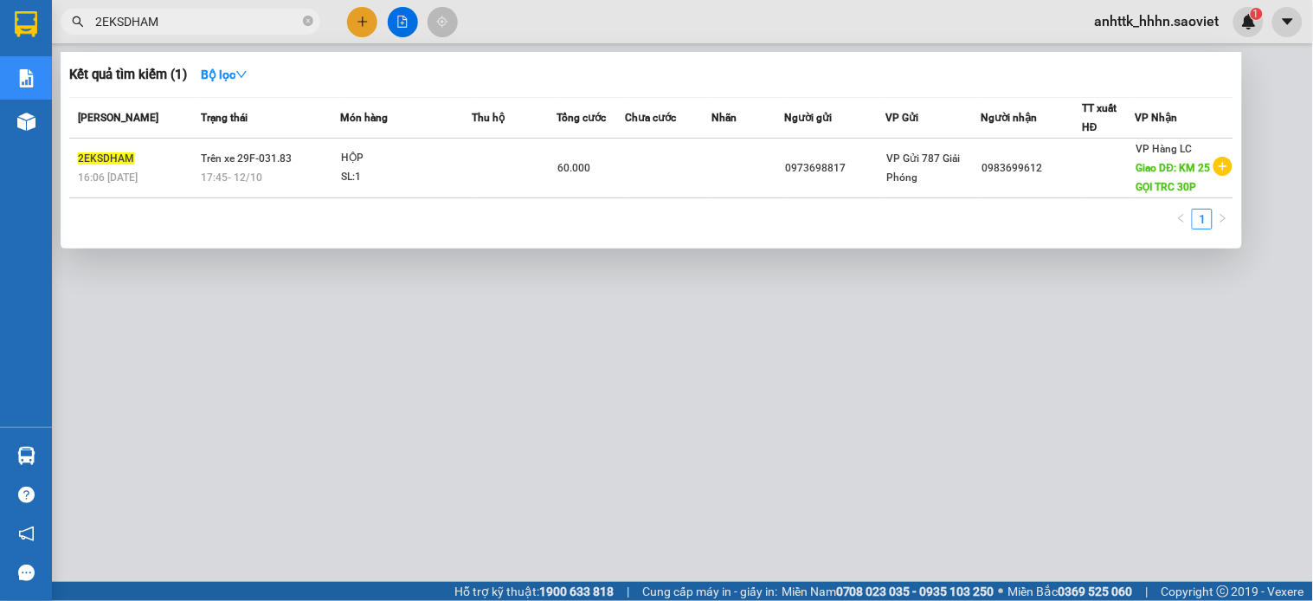
type input "2EKSDHAM"
